Goal: Leave review/rating

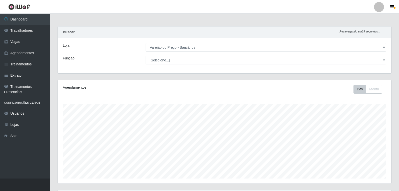
select select "157"
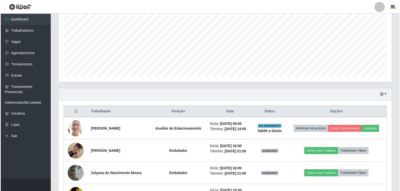
scroll to position [104, 334]
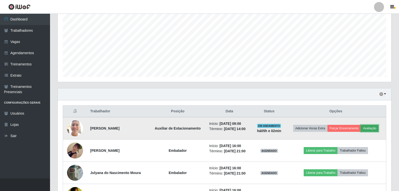
click at [368, 130] on button "Avaliação" at bounding box center [370, 128] width 18 height 7
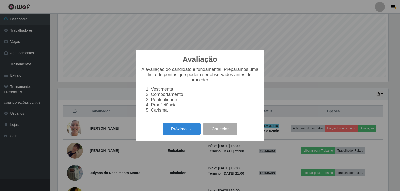
scroll to position [104, 331]
click at [188, 132] on button "Próximo →" at bounding box center [182, 129] width 38 height 12
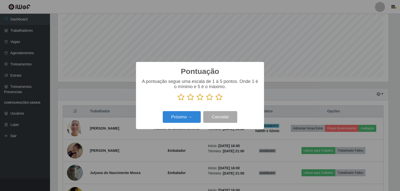
scroll to position [250185, 249958]
click at [218, 97] on icon at bounding box center [219, 98] width 7 height 8
click at [216, 101] on input "radio" at bounding box center [216, 101] width 0 height 0
click at [175, 118] on button "Próximo →" at bounding box center [182, 117] width 38 height 12
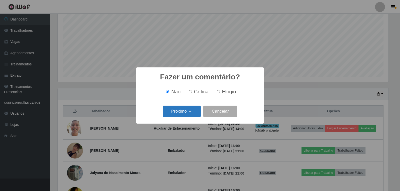
click at [180, 117] on button "Próximo →" at bounding box center [182, 112] width 38 height 12
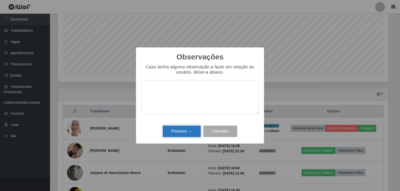
click at [185, 132] on button "Próximo →" at bounding box center [182, 132] width 38 height 12
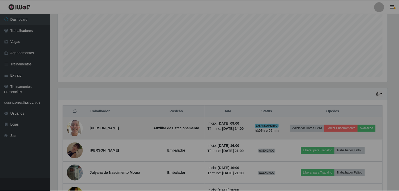
scroll to position [104, 334]
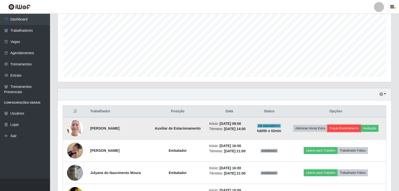
click at [341, 131] on button "Forçar Encerramento" at bounding box center [345, 128] width 34 height 7
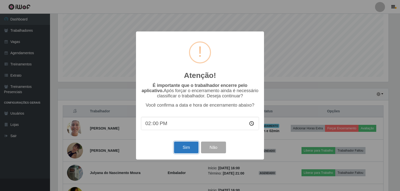
click at [186, 151] on button "Sim" at bounding box center [186, 148] width 24 height 12
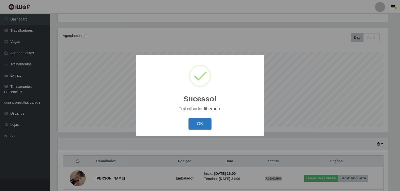
click at [201, 124] on button "OK" at bounding box center [200, 124] width 23 height 12
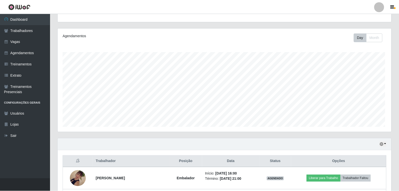
scroll to position [104, 334]
